Goal: Task Accomplishment & Management: Use online tool/utility

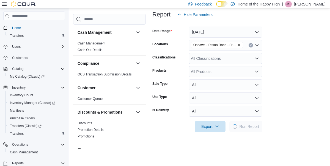
scroll to position [352, 0]
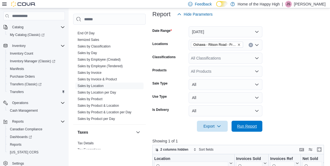
click at [250, 127] on span "Run Report" at bounding box center [247, 126] width 20 height 5
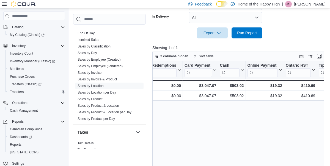
scroll to position [0, 706]
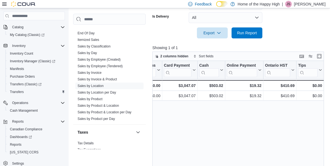
click at [91, 32] on link "End Of Day" at bounding box center [86, 33] width 17 height 4
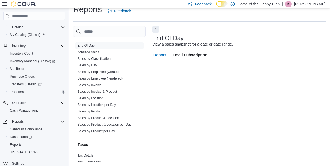
scroll to position [20, 0]
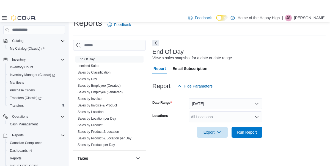
click at [224, 107] on div "All Locations" at bounding box center [226, 103] width 74 height 11
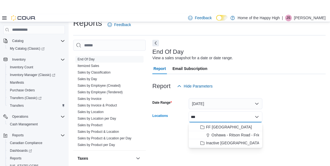
type input "***"
click at [256, 121] on span "Run Report" at bounding box center [247, 118] width 20 height 5
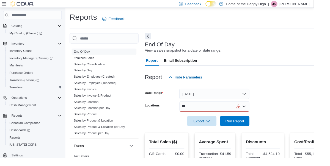
click at [248, 112] on div "***" at bounding box center [226, 112] width 74 height 11
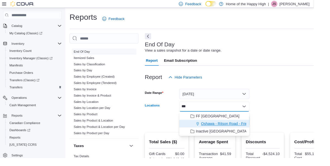
click at [247, 129] on span "Oshawa - Ritson Road - Friendly Stranger" at bounding box center [247, 130] width 72 height 5
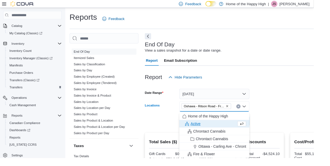
click at [303, 109] on form "Date Range [DATE] Locations [GEOGRAPHIC_DATA] - [GEOGRAPHIC_DATA] - Friendly St…" at bounding box center [248, 110] width 192 height 46
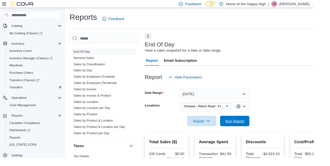
click at [252, 128] on span "Run Report" at bounding box center [247, 127] width 20 height 5
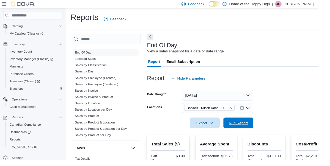
click at [257, 130] on span "Run Report" at bounding box center [247, 127] width 20 height 5
click at [250, 121] on div at bounding box center [245, 120] width 186 height 4
click at [251, 130] on span "Run Report" at bounding box center [247, 127] width 20 height 5
